Goal: Task Accomplishment & Management: Manage account settings

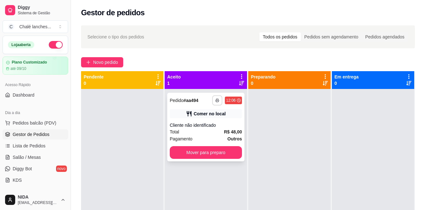
click at [213, 100] on button "button" at bounding box center [217, 100] width 10 height 10
click at [216, 100] on icon "button" at bounding box center [217, 101] width 3 height 2
click at [204, 126] on button "IMPRESSORA" at bounding box center [198, 122] width 46 height 10
click at [104, 60] on span "Novo pedido" at bounding box center [105, 62] width 25 height 7
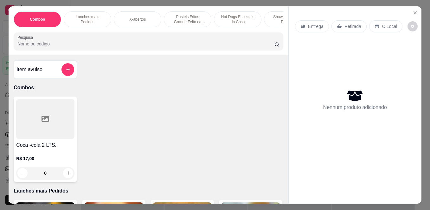
click at [192, 19] on p "Pasteis Fritos Grande Feito na Hora" at bounding box center [187, 19] width 37 height 10
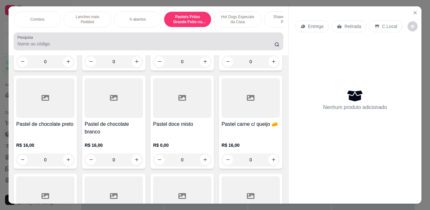
scroll to position [16, 0]
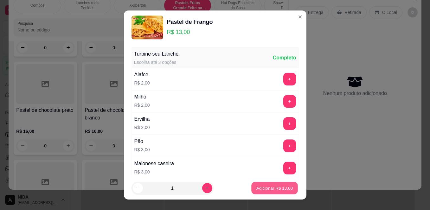
click at [265, 189] on p "Adicionar R$ 13,00" at bounding box center [274, 187] width 37 height 6
type input "1"
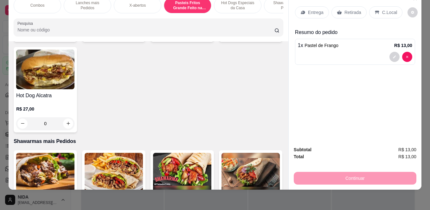
scroll to position [1297, 0]
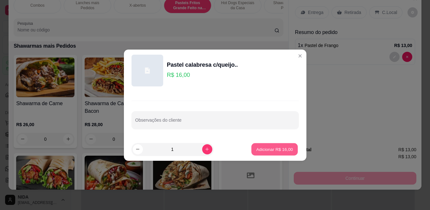
click at [275, 146] on p "Adicionar R$ 16,00" at bounding box center [274, 149] width 37 height 6
type input "1"
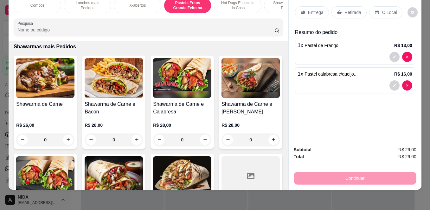
click at [376, 9] on div "C.Local" at bounding box center [385, 12] width 33 height 12
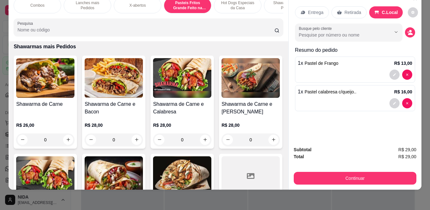
click at [365, 170] on div "Continuar" at bounding box center [355, 177] width 123 height 14
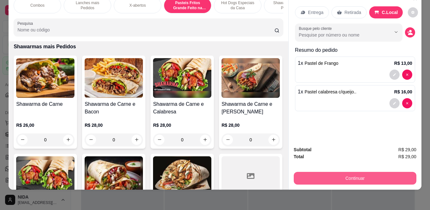
click at [364, 171] on button "Continuar" at bounding box center [355, 177] width 123 height 13
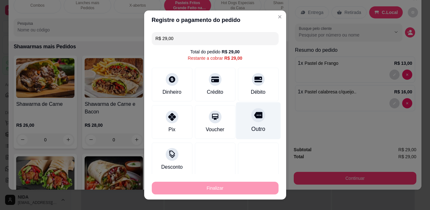
click at [248, 122] on div "Outro" at bounding box center [258, 120] width 45 height 37
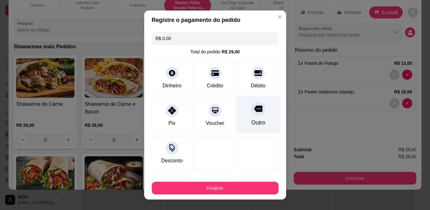
type input "R$ 0,00"
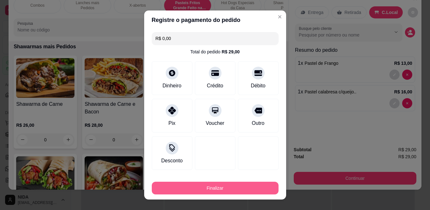
click at [224, 189] on button "Finalizar" at bounding box center [215, 187] width 127 height 13
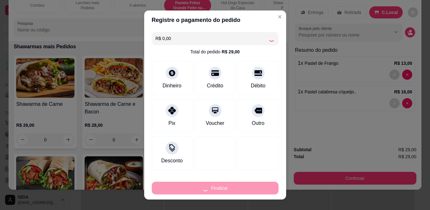
type input "0"
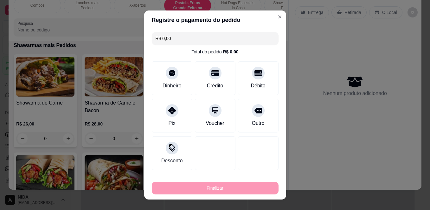
type input "-R$ 29,00"
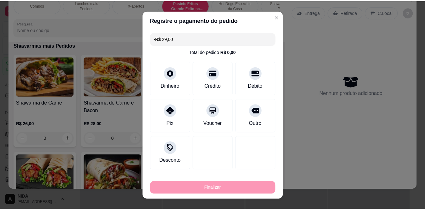
scroll to position [1296, 0]
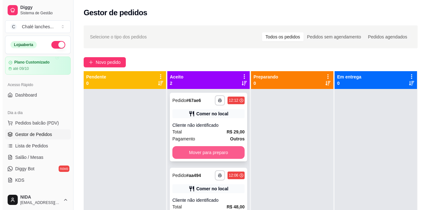
scroll to position [18, 0]
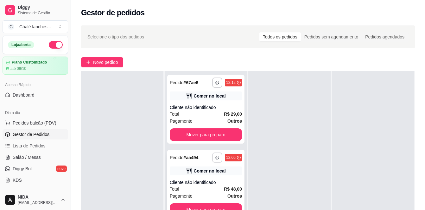
click at [213, 156] on button "button" at bounding box center [217, 157] width 10 height 10
click at [199, 178] on button "IMPRESSORA" at bounding box center [198, 179] width 46 height 10
click at [214, 80] on button "button" at bounding box center [217, 82] width 10 height 10
click at [195, 103] on button "IMPRESSORA" at bounding box center [198, 105] width 46 height 10
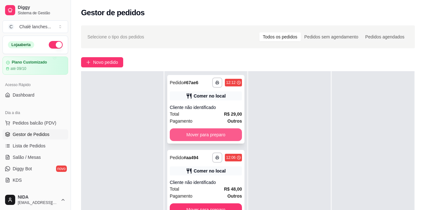
click at [193, 131] on button "Mover para preparo" at bounding box center [206, 134] width 72 height 13
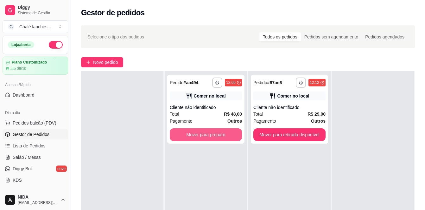
click at [196, 131] on button "Mover para preparo" at bounding box center [206, 134] width 72 height 13
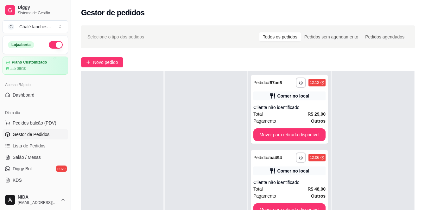
drag, startPoint x: 393, startPoint y: 135, endPoint x: 354, endPoint y: 150, distance: 41.9
click at [393, 135] on div at bounding box center [373, 176] width 82 height 210
click at [102, 62] on span "Novo pedido" at bounding box center [105, 62] width 25 height 7
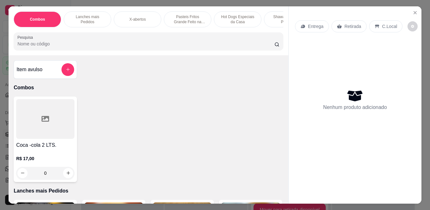
click at [186, 16] on p "Pasteis Fritos Grande Feito na Hora" at bounding box center [187, 19] width 37 height 10
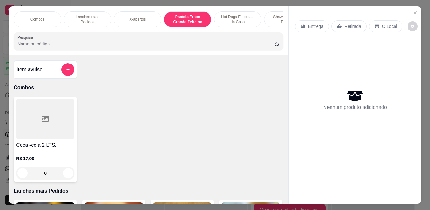
scroll to position [16, 0]
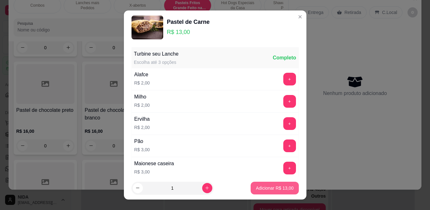
click at [283, 184] on button "Adicionar R$ 13,00" at bounding box center [275, 187] width 48 height 13
type input "1"
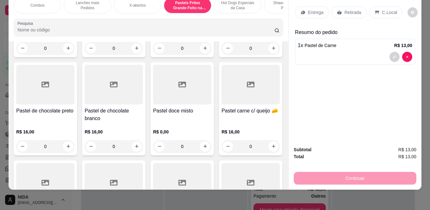
click at [387, 9] on p "C.Local" at bounding box center [389, 12] width 15 height 6
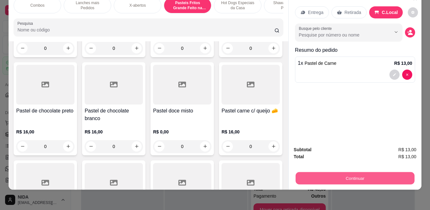
click at [387, 172] on button "Continuar" at bounding box center [355, 178] width 119 height 12
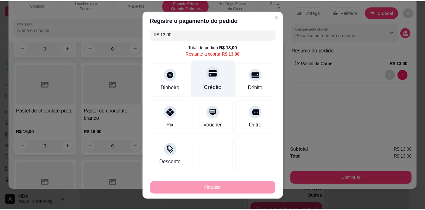
scroll to position [10, 0]
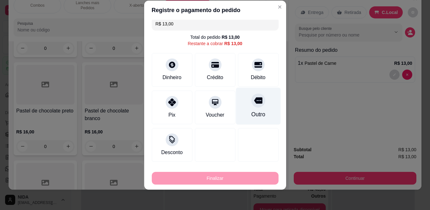
click at [254, 104] on icon at bounding box center [258, 100] width 8 height 8
type input "R$ 0,00"
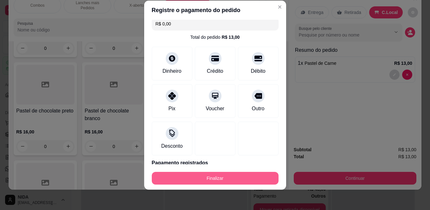
click at [241, 175] on button "Finalizar" at bounding box center [215, 177] width 127 height 13
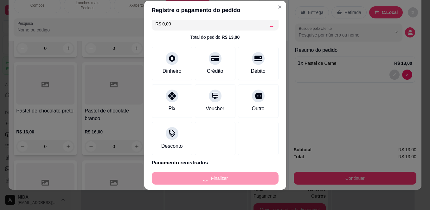
type input "0"
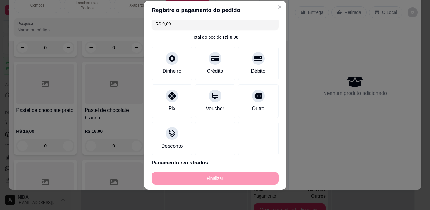
type input "-R$ 13,00"
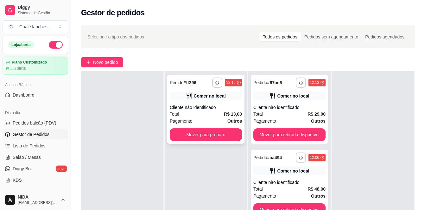
click at [204, 104] on div "Cliente não identificado" at bounding box center [206, 107] width 72 height 6
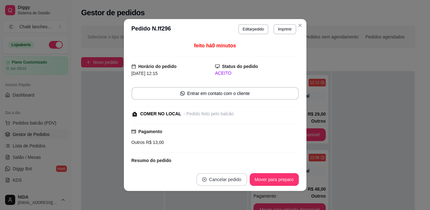
click at [214, 179] on button "Cancelar pedido" at bounding box center [222, 179] width 51 height 13
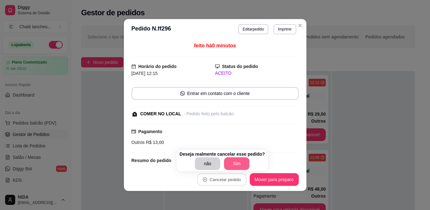
click at [233, 157] on button "Sim" at bounding box center [236, 163] width 25 height 13
click at [230, 165] on button "Sim" at bounding box center [236, 163] width 25 height 13
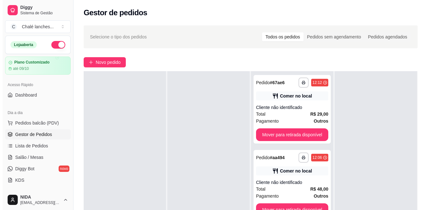
scroll to position [32, 0]
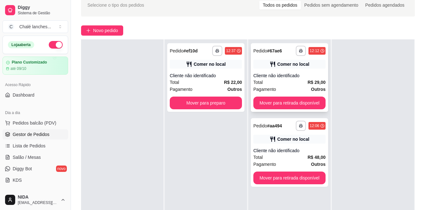
click at [312, 64] on div "Comer no local" at bounding box center [290, 64] width 72 height 9
click at [301, 97] on button "Mover para retirada disponível" at bounding box center [290, 102] width 72 height 13
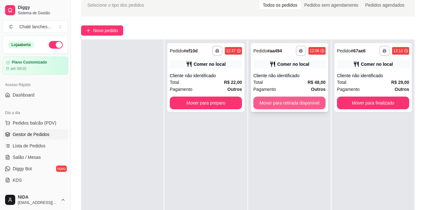
click at [305, 103] on button "Mover para retirada disponível" at bounding box center [290, 102] width 72 height 13
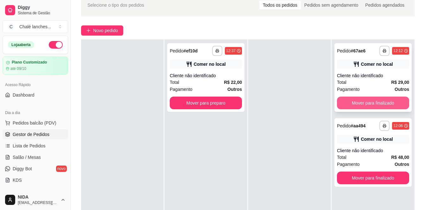
click at [372, 103] on button "Mover para finalizado" at bounding box center [373, 102] width 72 height 13
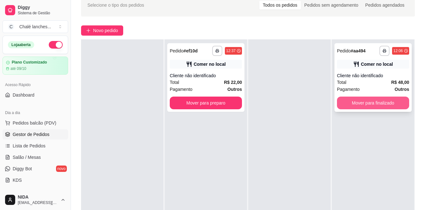
click at [371, 106] on button "Mover para finalizado" at bounding box center [373, 102] width 72 height 13
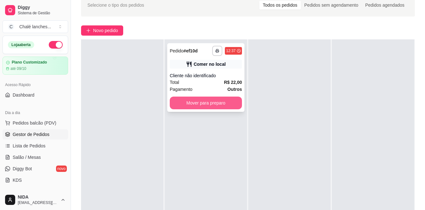
click at [215, 101] on button "Mover para preparo" at bounding box center [206, 102] width 72 height 13
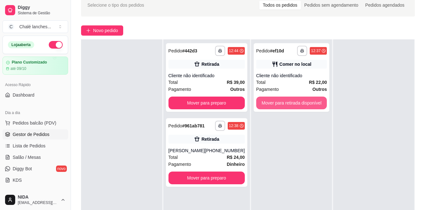
click at [275, 100] on button "Mover para retirada disponível" at bounding box center [291, 102] width 71 height 13
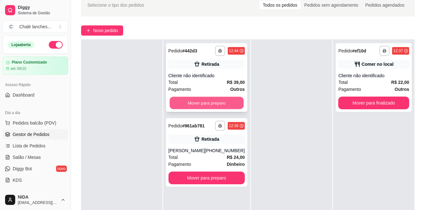
click at [230, 102] on button "Mover para preparo" at bounding box center [207, 103] width 74 height 12
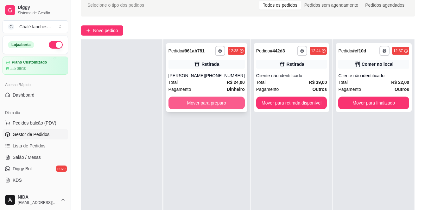
click at [212, 104] on button "Mover para preparo" at bounding box center [207, 102] width 76 height 13
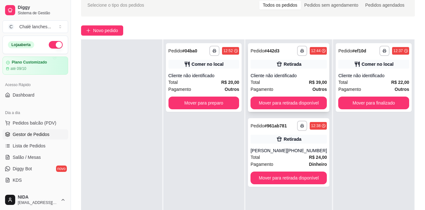
click at [288, 72] on div "Cliente não identificado" at bounding box center [289, 75] width 76 height 6
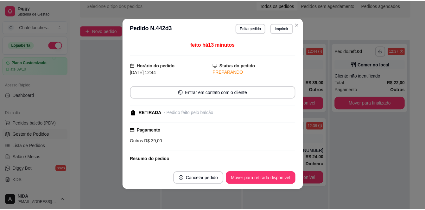
scroll to position [60, 0]
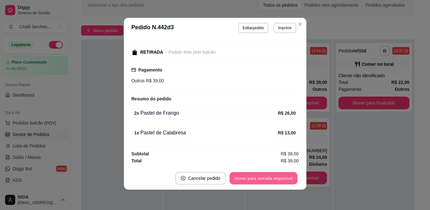
click at [256, 178] on button "Mover para retirada disponível" at bounding box center [264, 178] width 68 height 12
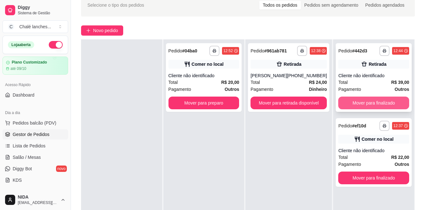
click at [361, 100] on button "Mover para finalizado" at bounding box center [374, 102] width 71 height 13
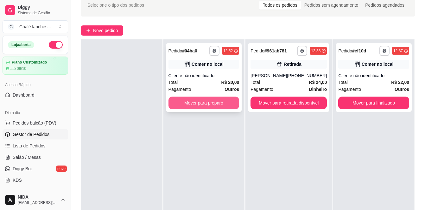
click at [210, 103] on button "Mover para preparo" at bounding box center [204, 102] width 71 height 13
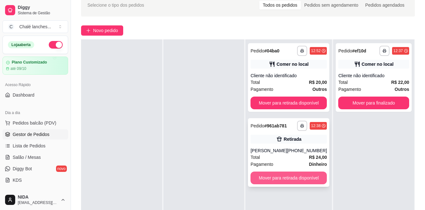
click at [275, 176] on button "Mover para retirada disponível" at bounding box center [289, 177] width 76 height 13
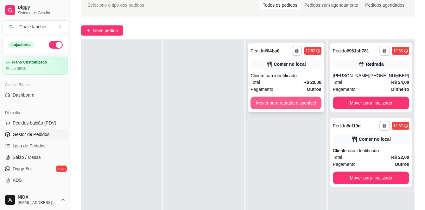
click at [292, 101] on button "Mover para retirada disponível" at bounding box center [286, 102] width 71 height 13
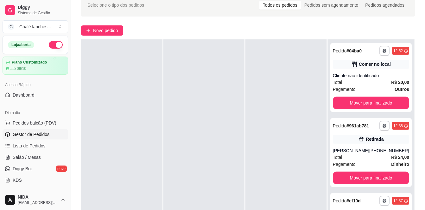
click at [298, 106] on div at bounding box center [286, 144] width 81 height 210
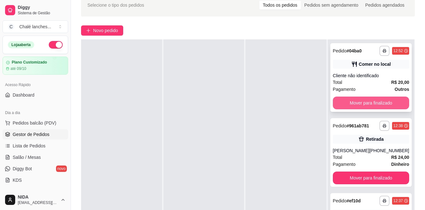
click at [372, 101] on button "Mover para finalizado" at bounding box center [371, 102] width 76 height 13
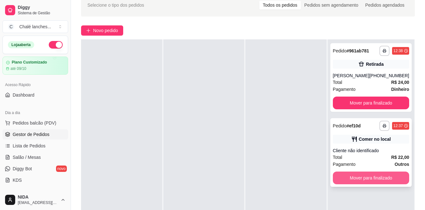
click at [378, 176] on button "Mover para finalizado" at bounding box center [371, 177] width 76 height 13
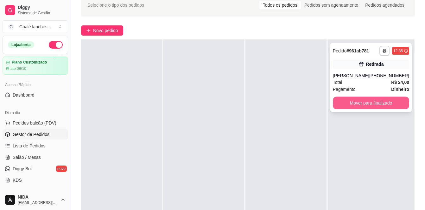
click at [369, 102] on button "Mover para finalizado" at bounding box center [371, 102] width 76 height 13
